Goal: Task Accomplishment & Management: Manage account settings

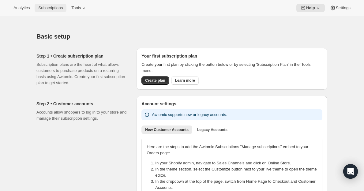
click at [57, 10] on span "Subscriptions" at bounding box center [50, 8] width 24 height 5
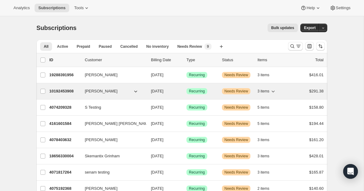
click at [65, 90] on p "10192453908" at bounding box center [64, 91] width 31 height 6
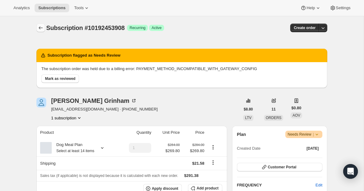
click at [42, 25] on icon "Subscriptions" at bounding box center [41, 28] width 6 height 6
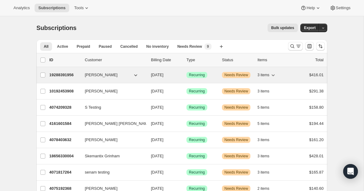
click at [102, 75] on span "Seb Grinhamstein" at bounding box center [101, 75] width 33 height 6
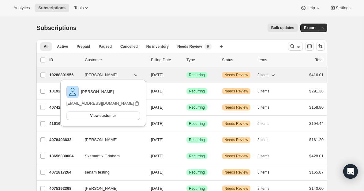
click at [57, 76] on p "19288391956" at bounding box center [64, 75] width 31 height 6
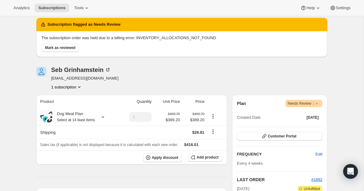
scroll to position [32, 0]
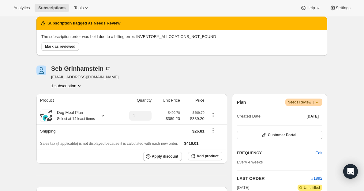
click at [182, 70] on div "Seb Grinhamstein skemantix+123@gmail.com 1 subscription" at bounding box center [137, 76] width 203 height 23
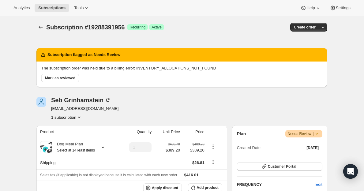
scroll to position [0, 0]
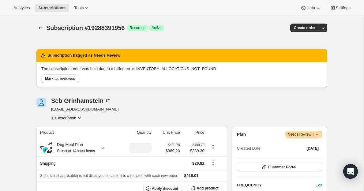
click at [156, 111] on div "Seb Grinhamstein skemantix+123@gmail.com 1 subscription" at bounding box center [137, 109] width 203 height 23
click at [83, 100] on div "Seb Grinhamstein" at bounding box center [81, 101] width 60 height 6
click at [94, 99] on div "Seb Grinhamstein" at bounding box center [81, 101] width 60 height 6
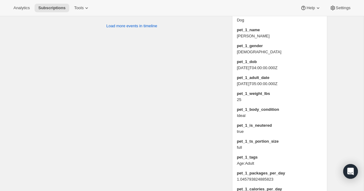
scroll to position [558, 0]
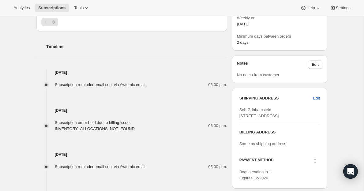
scroll to position [589, 0]
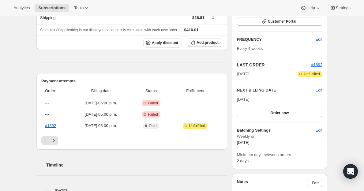
scroll to position [154, 0]
